Goal: Task Accomplishment & Management: Manage account settings

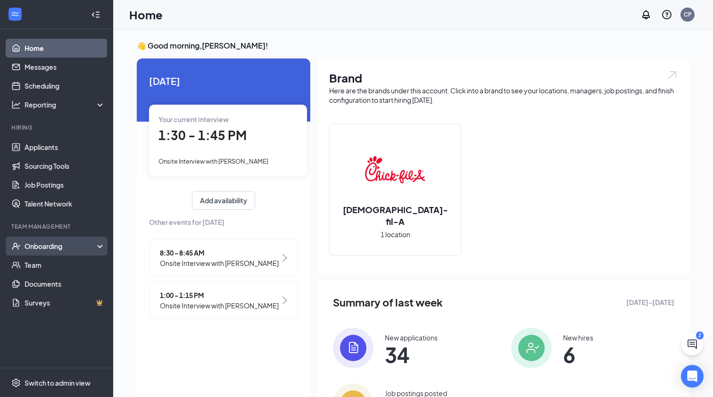
click at [70, 248] on div "Onboarding" at bounding box center [61, 245] width 73 height 9
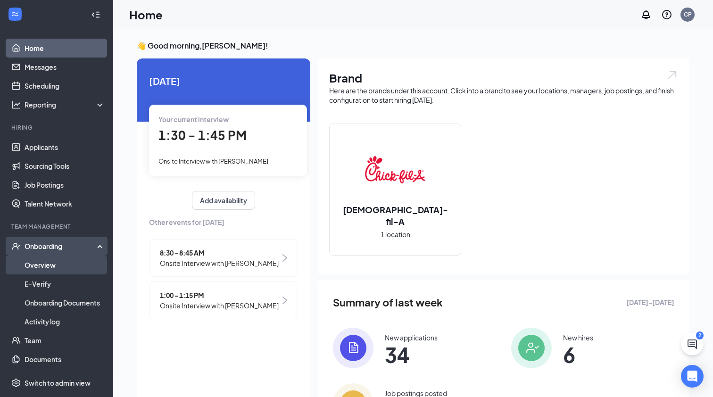
click at [63, 265] on link "Overview" at bounding box center [65, 265] width 81 height 19
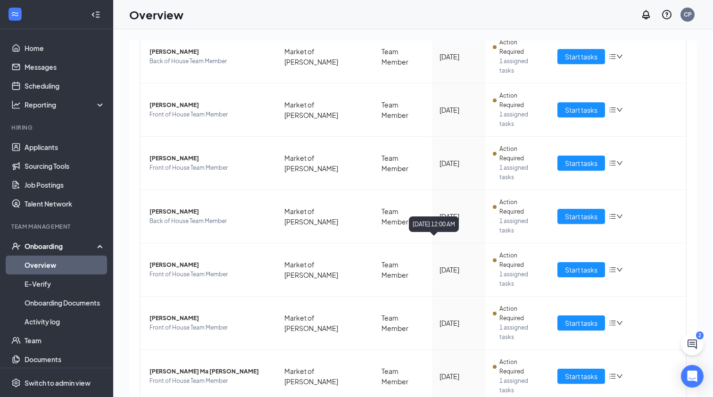
scroll to position [139, 0]
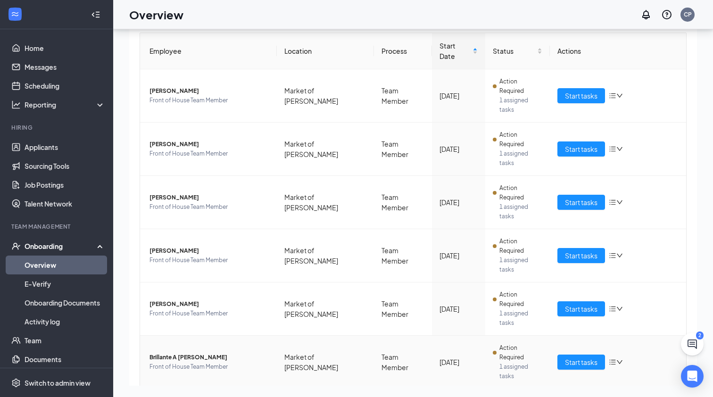
scroll to position [62, 0]
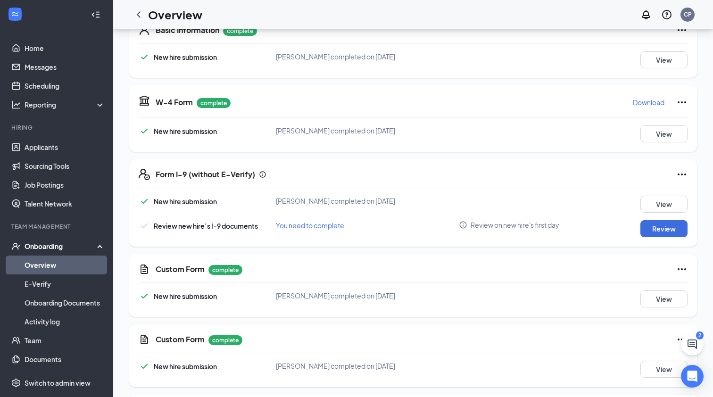
scroll to position [165, 0]
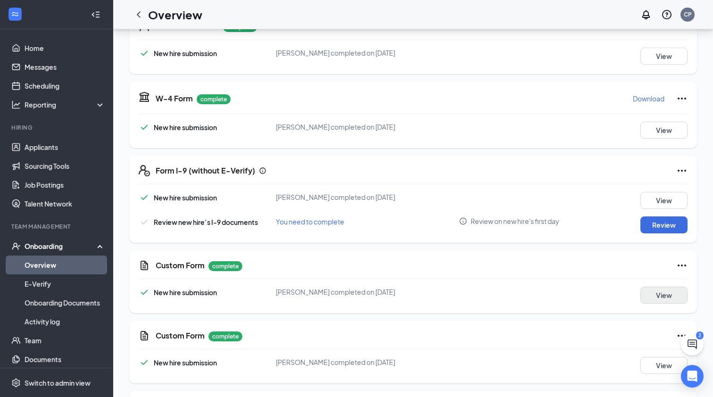
click at [664, 298] on button "View" at bounding box center [664, 295] width 47 height 17
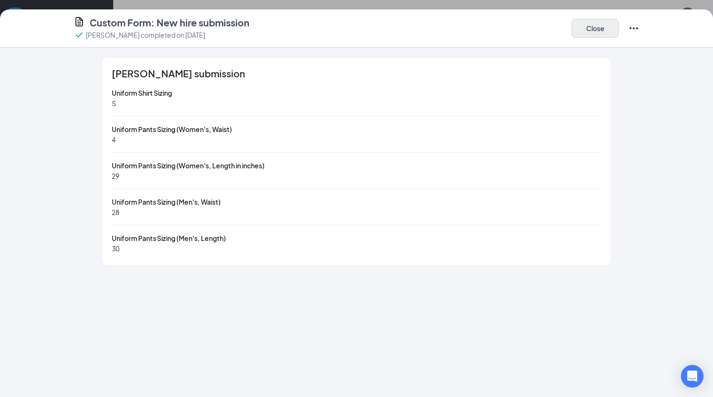
click at [597, 33] on button "Close" at bounding box center [595, 28] width 47 height 19
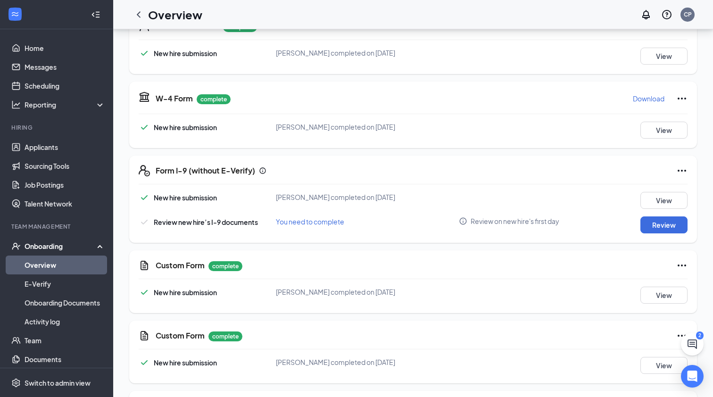
scroll to position [166, 0]
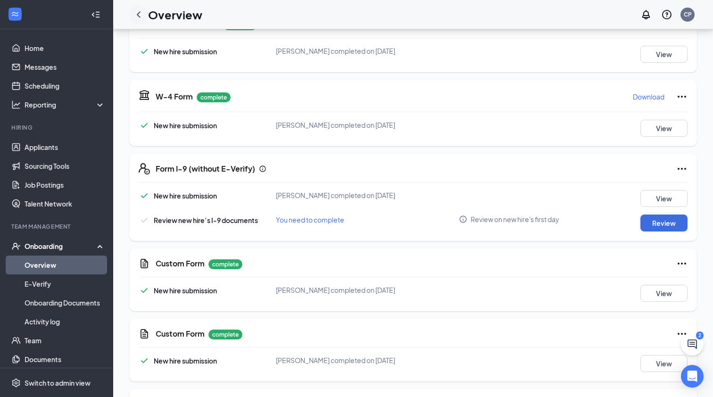
click at [138, 14] on icon "ChevronLeft" at bounding box center [139, 14] width 4 height 6
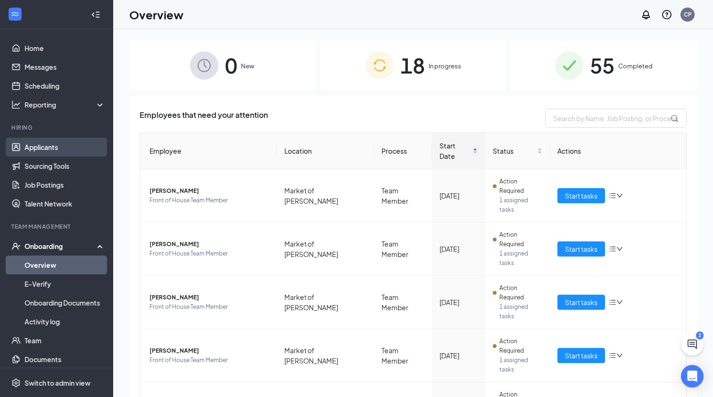
click at [60, 149] on link "Applicants" at bounding box center [65, 147] width 81 height 19
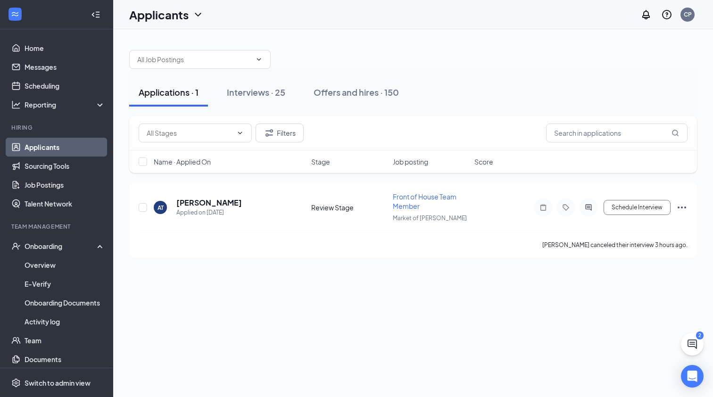
click at [60, 149] on link "Applicants" at bounding box center [65, 147] width 81 height 19
click at [286, 101] on button "Interviews · 25" at bounding box center [255, 92] width 77 height 28
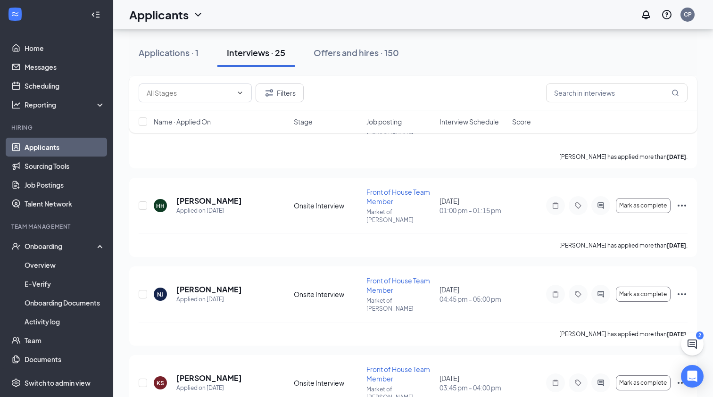
scroll to position [925, 0]
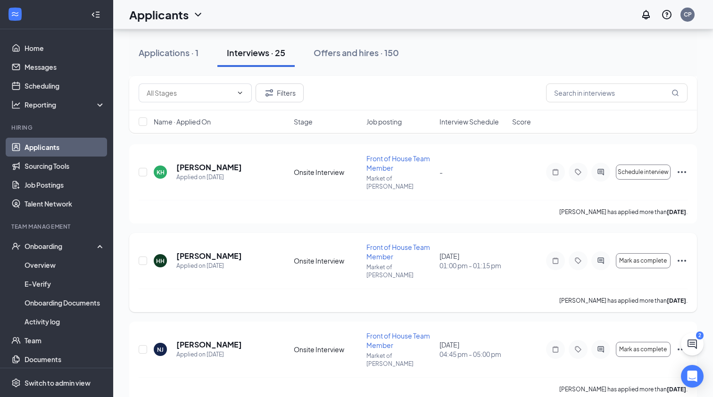
click at [683, 255] on icon "Ellipses" at bounding box center [681, 260] width 11 height 11
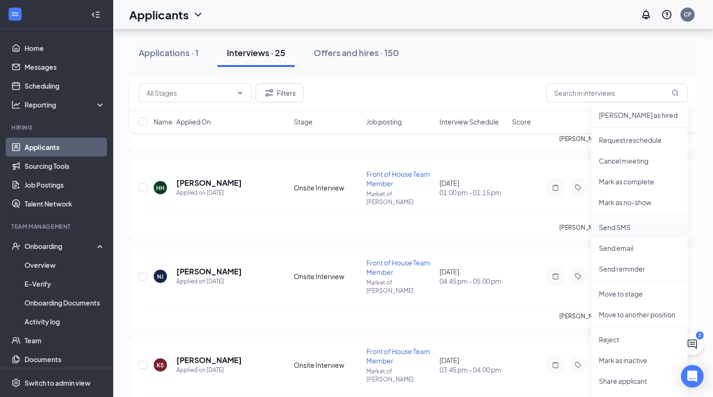
scroll to position [1025, 0]
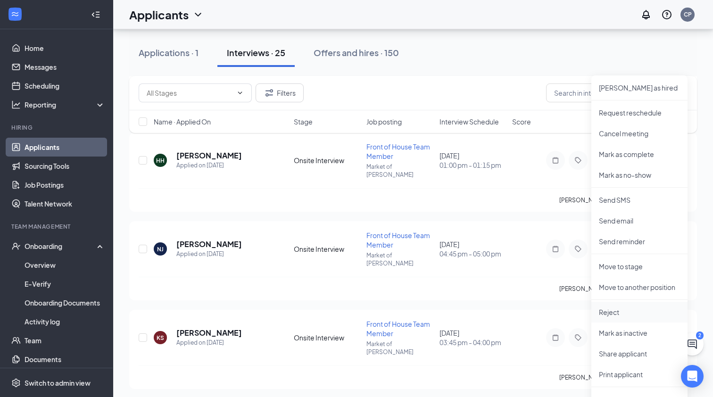
click at [627, 315] on p "Reject" at bounding box center [639, 312] width 81 height 9
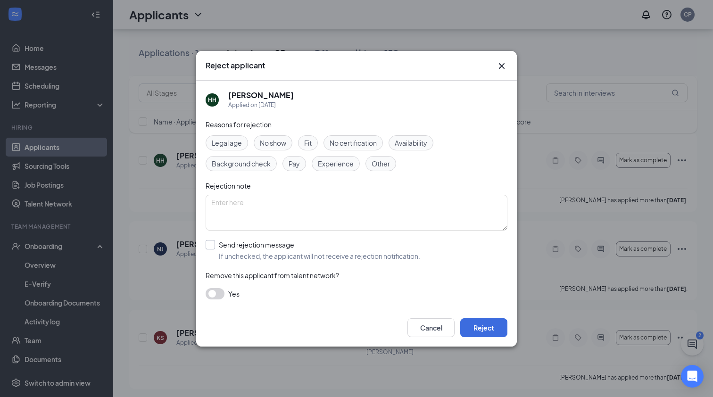
click at [211, 246] on div at bounding box center [210, 244] width 9 height 9
click at [211, 246] on input "Send rejection message If unchecked, the applicant will not receive a rejection…" at bounding box center [313, 250] width 215 height 21
checkbox input "true"
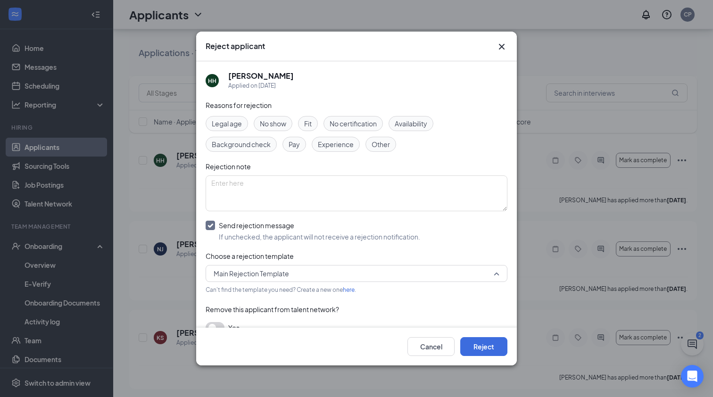
click at [240, 272] on span "Main Rejection Template" at bounding box center [251, 273] width 75 height 14
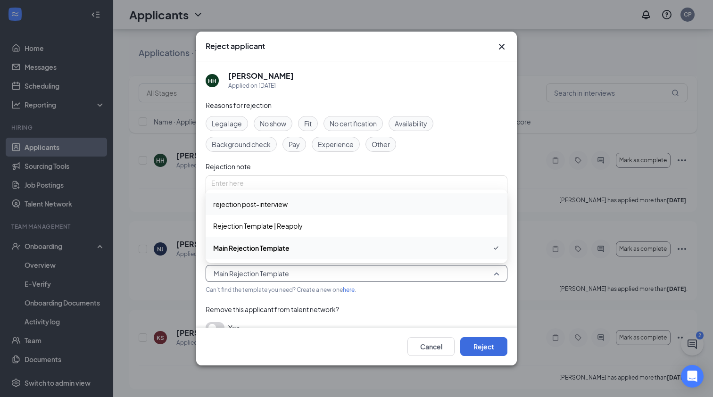
click at [508, 45] on div "Reject applicant" at bounding box center [356, 47] width 321 height 30
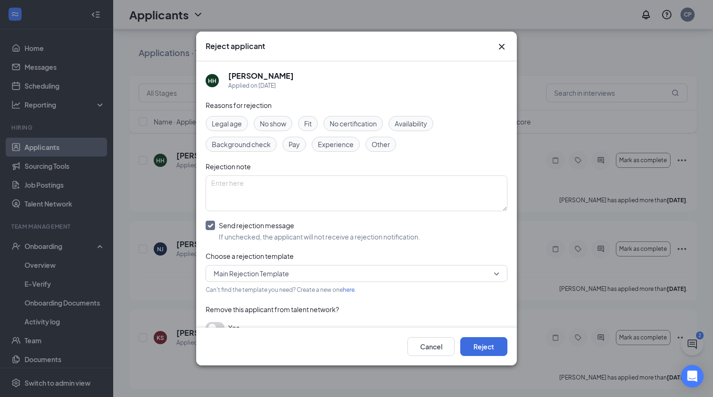
click at [500, 46] on icon "Cross" at bounding box center [502, 47] width 6 height 6
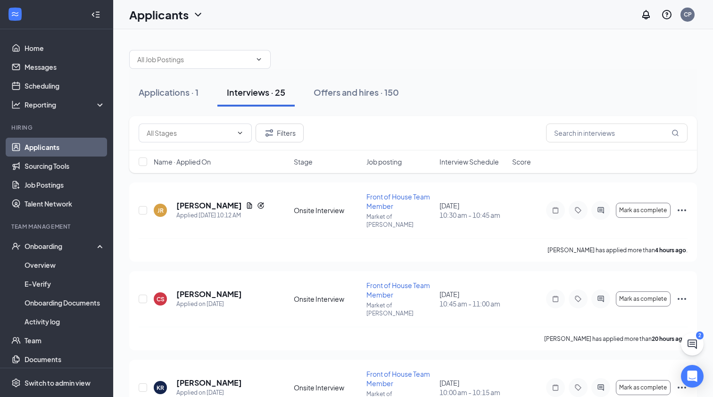
scroll to position [0, 0]
